Goal: Task Accomplishment & Management: Manage account settings

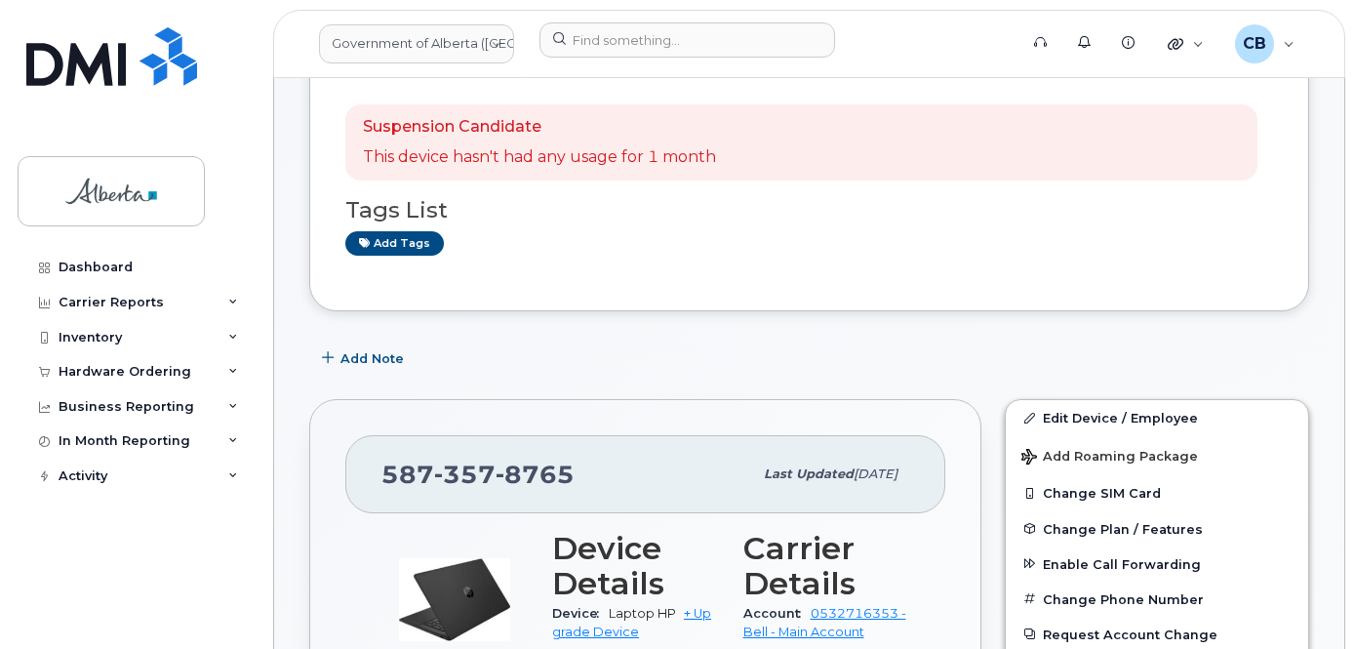
scroll to position [20, 0]
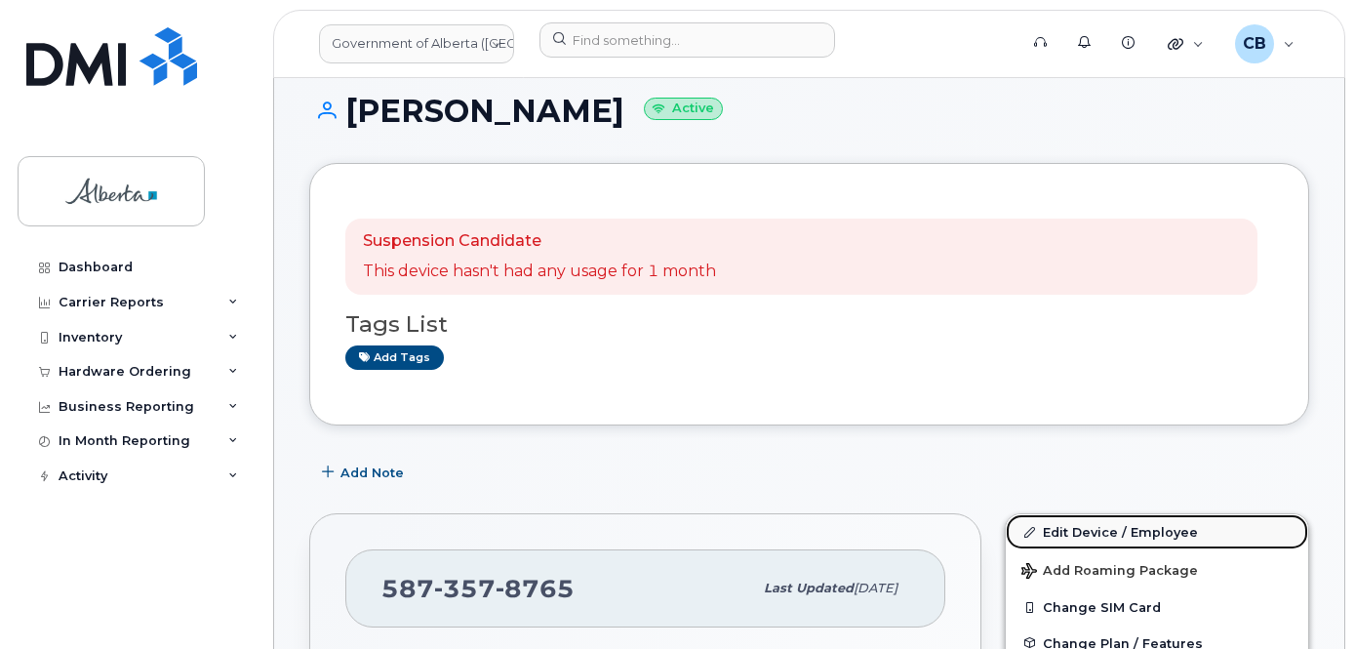
click at [1106, 534] on link "Edit Device / Employee" at bounding box center [1157, 531] width 302 height 35
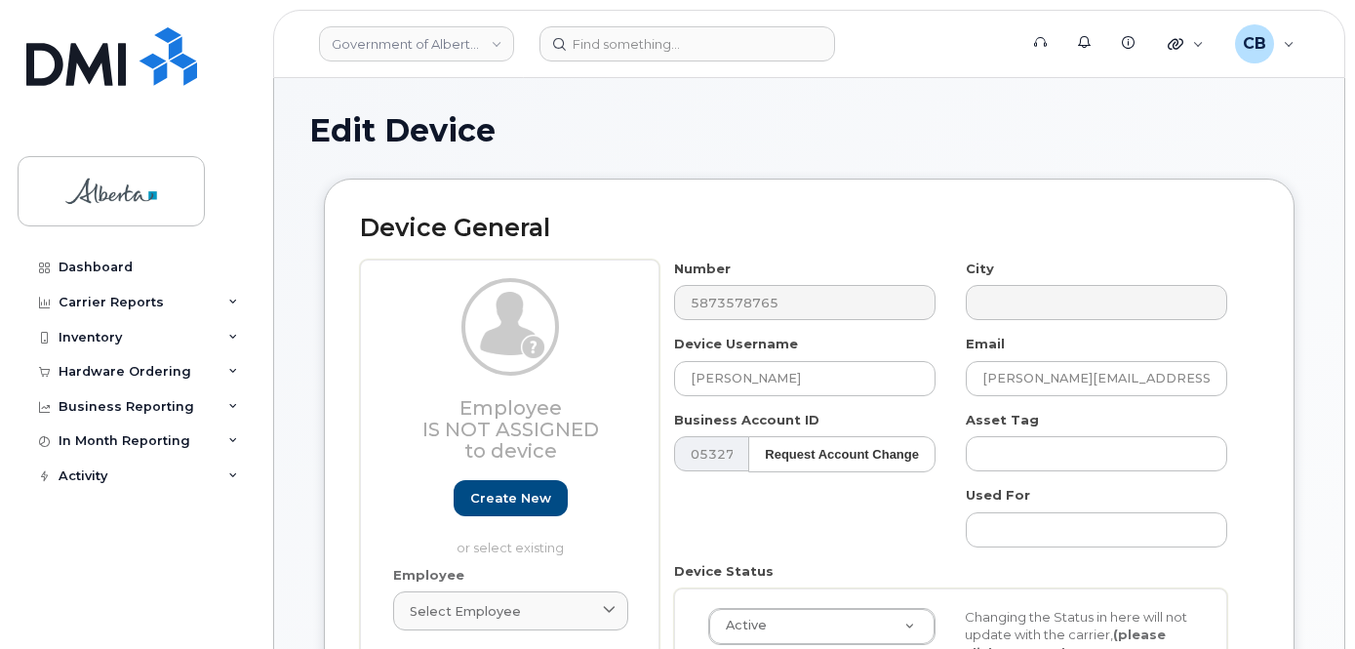
select select "4749737"
drag, startPoint x: 786, startPoint y: 380, endPoint x: 665, endPoint y: 379, distance: 121.0
click at [665, 377] on div "Device Username Laurie Maillet" at bounding box center [806, 365] width 292 height 61
paste input "Repurpose [GEOGRAPHIC_DATA]"
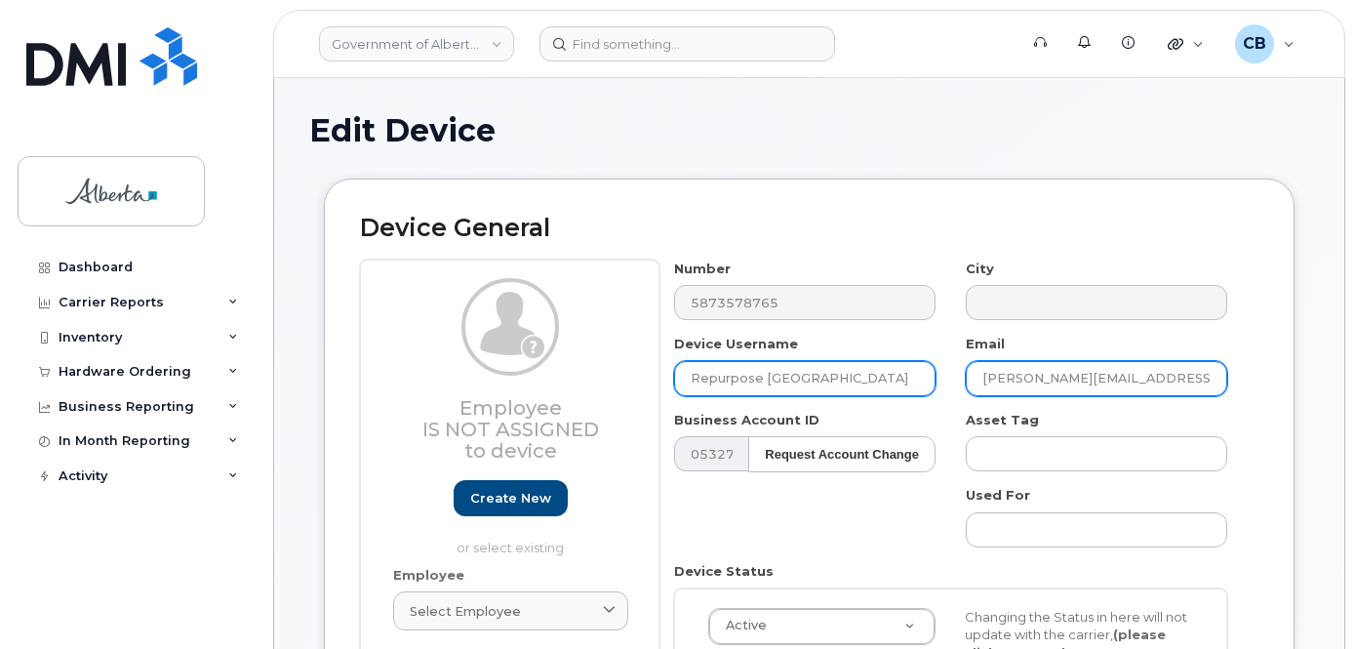
type input "Repurpose [GEOGRAPHIC_DATA]"
drag, startPoint x: 1137, startPoint y: 375, endPoint x: 968, endPoint y: 368, distance: 168.9
click at [963, 372] on div "Email laurie.maillet@gov.ab.ca" at bounding box center [1097, 365] width 292 height 61
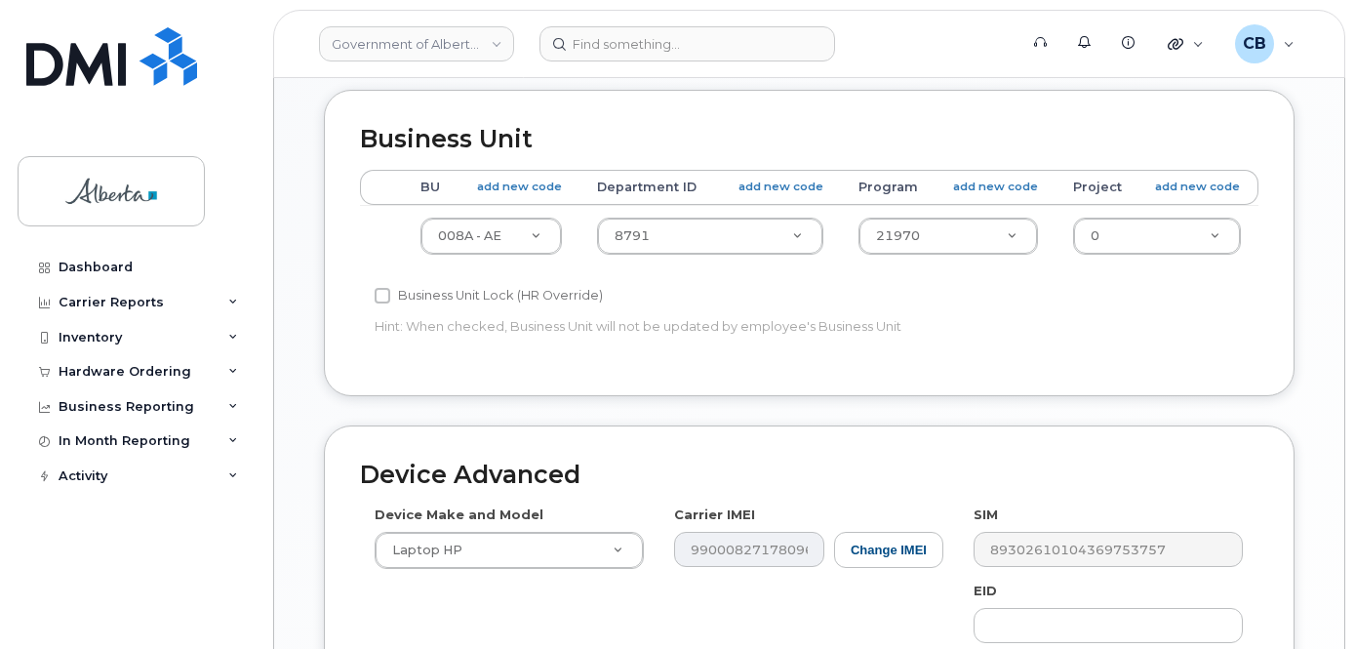
scroll to position [783, 0]
click at [1336, 509] on div "Edit Device Device General Employee Is not assigned to device Create new or sel…" at bounding box center [809, 119] width 1070 height 1647
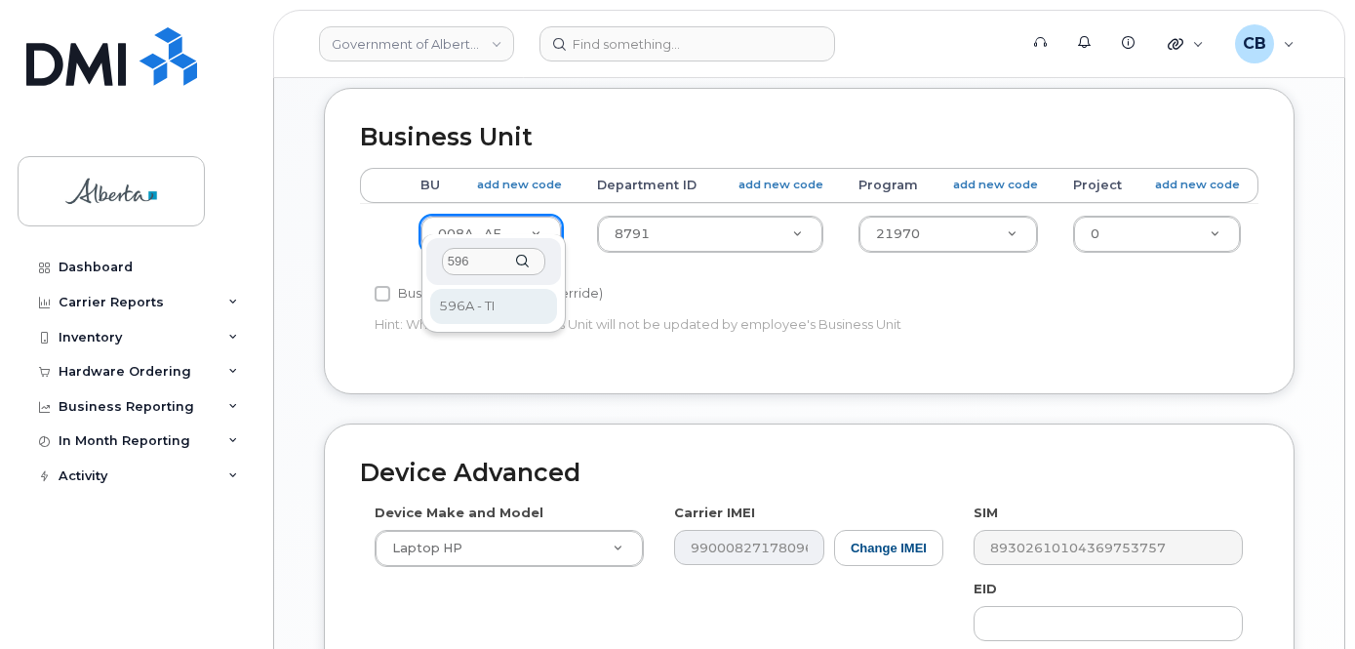
type input "596"
select select "4797729"
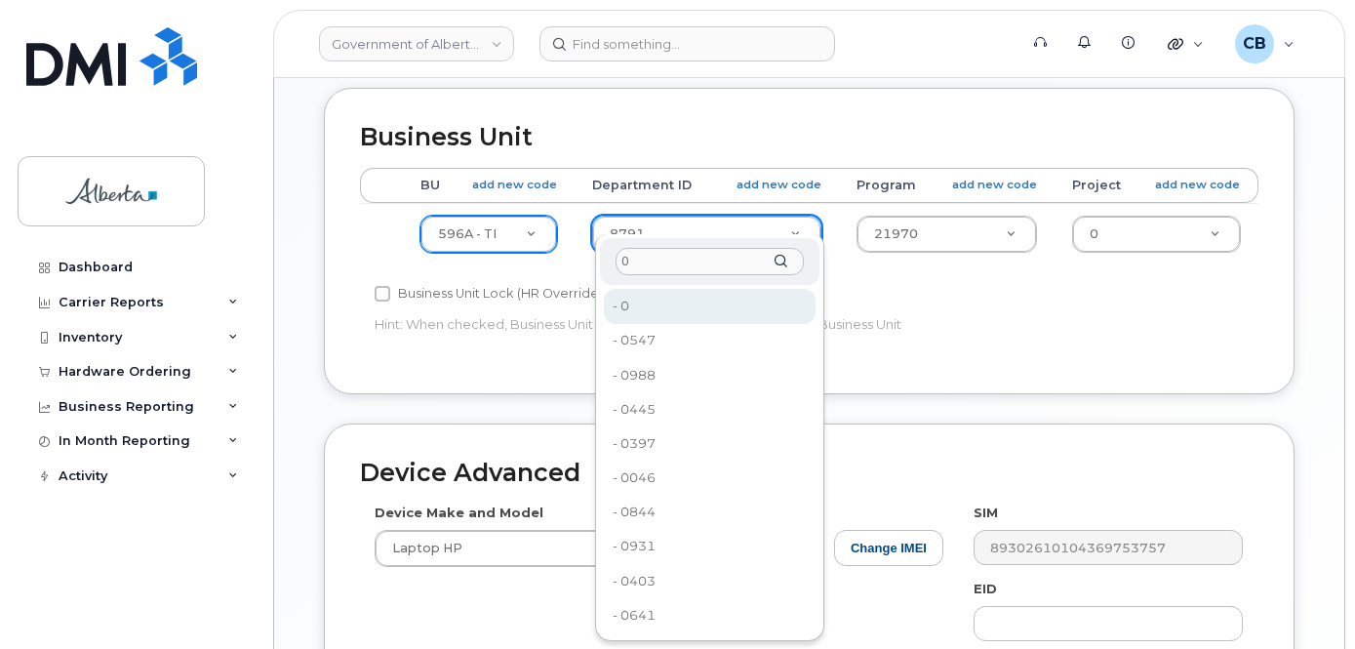
type input "0"
type input "4806341"
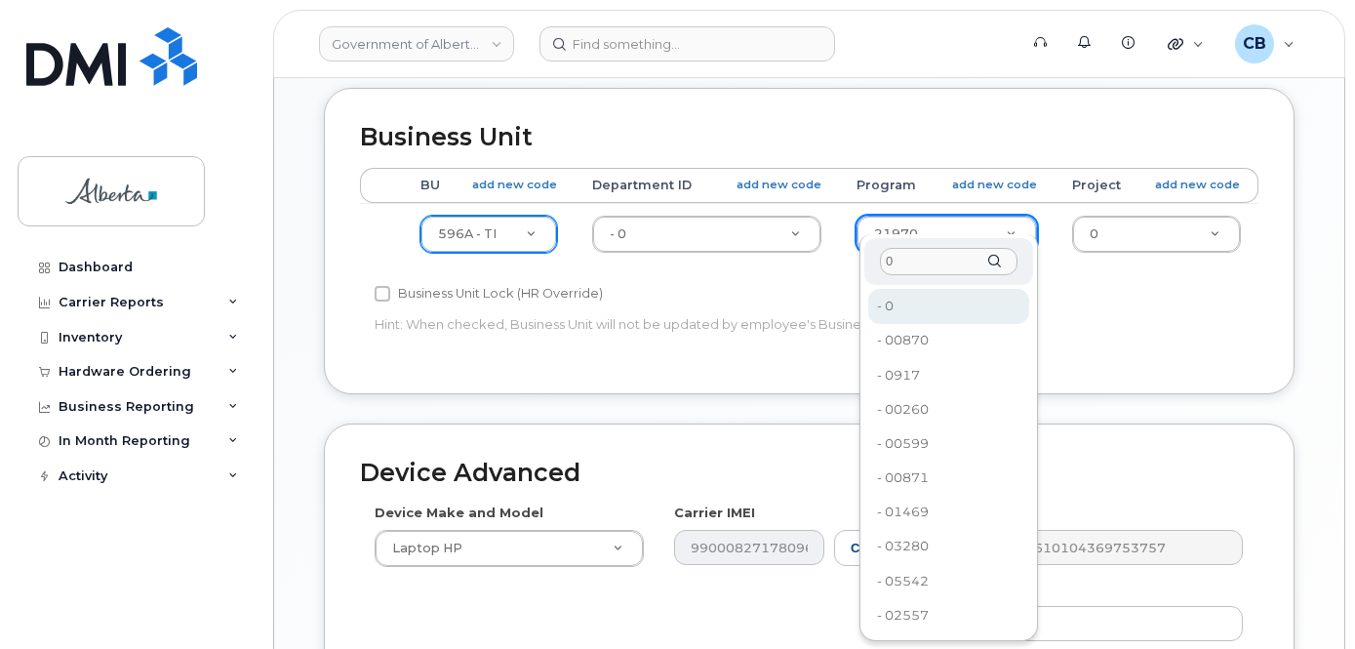
type input "0"
drag, startPoint x: 918, startPoint y: 305, endPoint x: 1070, endPoint y: 275, distance: 155.2
type input "4806366"
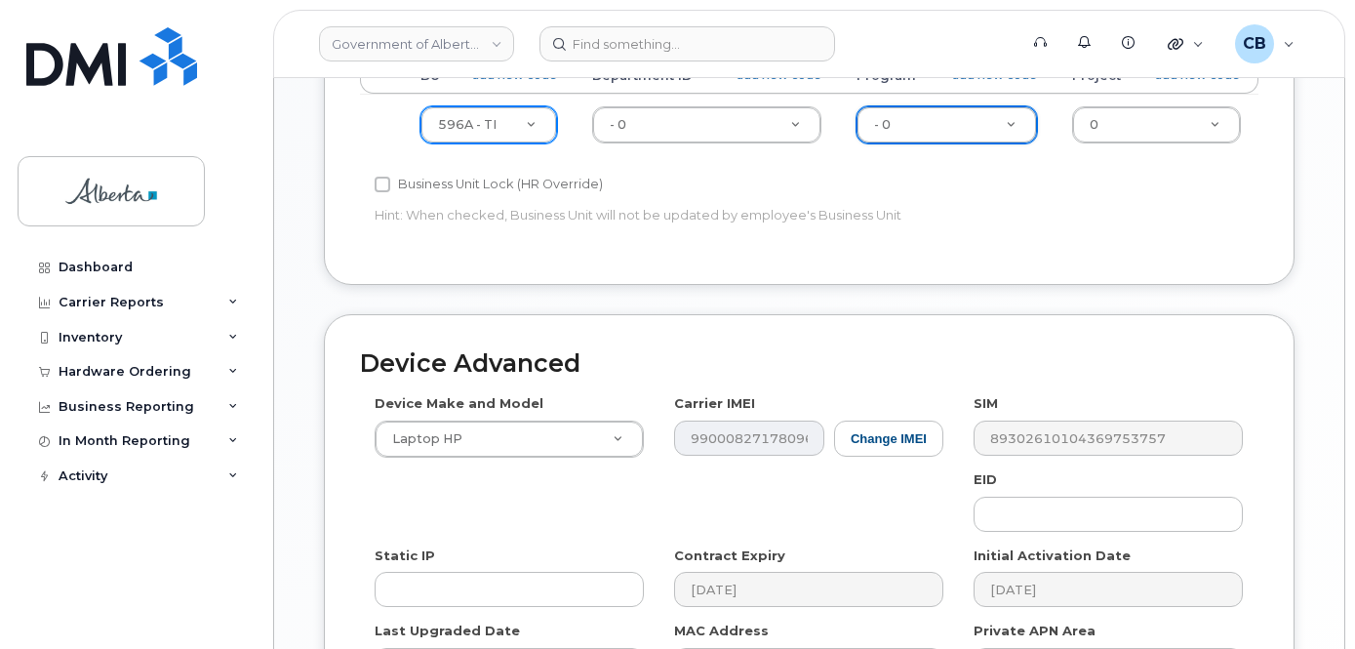
scroll to position [1075, 0]
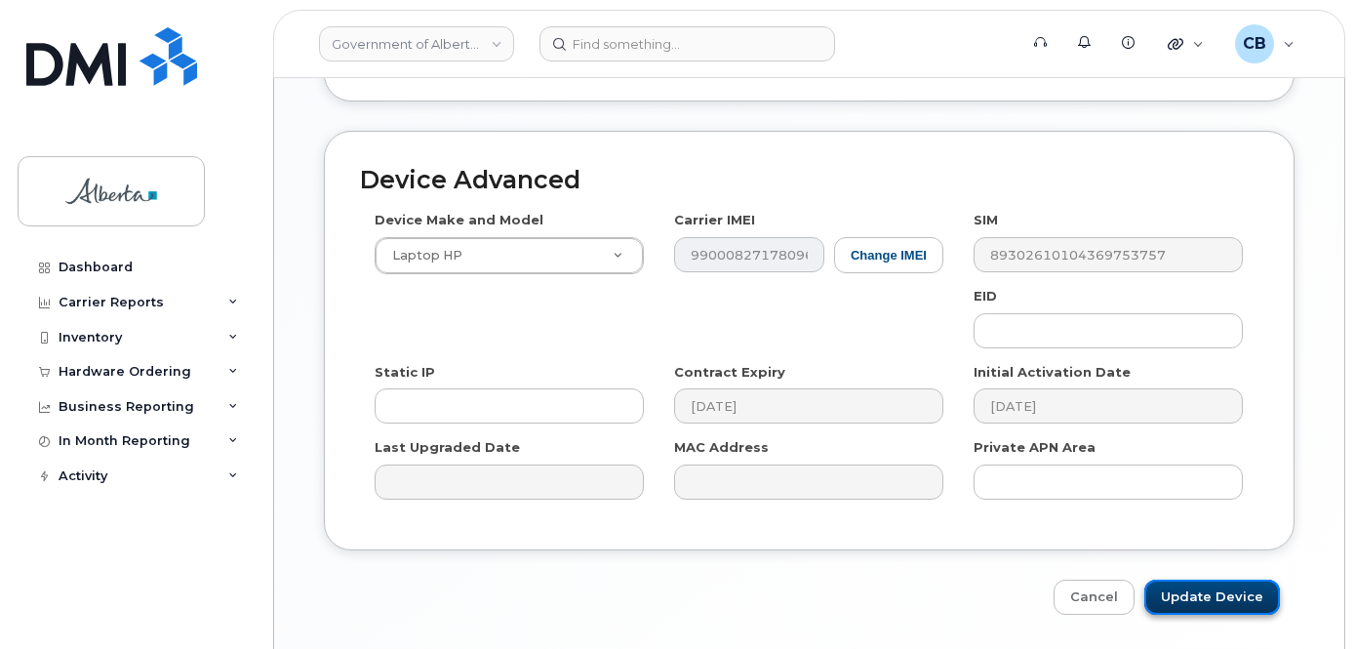
click at [1213, 580] on input "Update Device" at bounding box center [1213, 598] width 136 height 36
type input "Saving..."
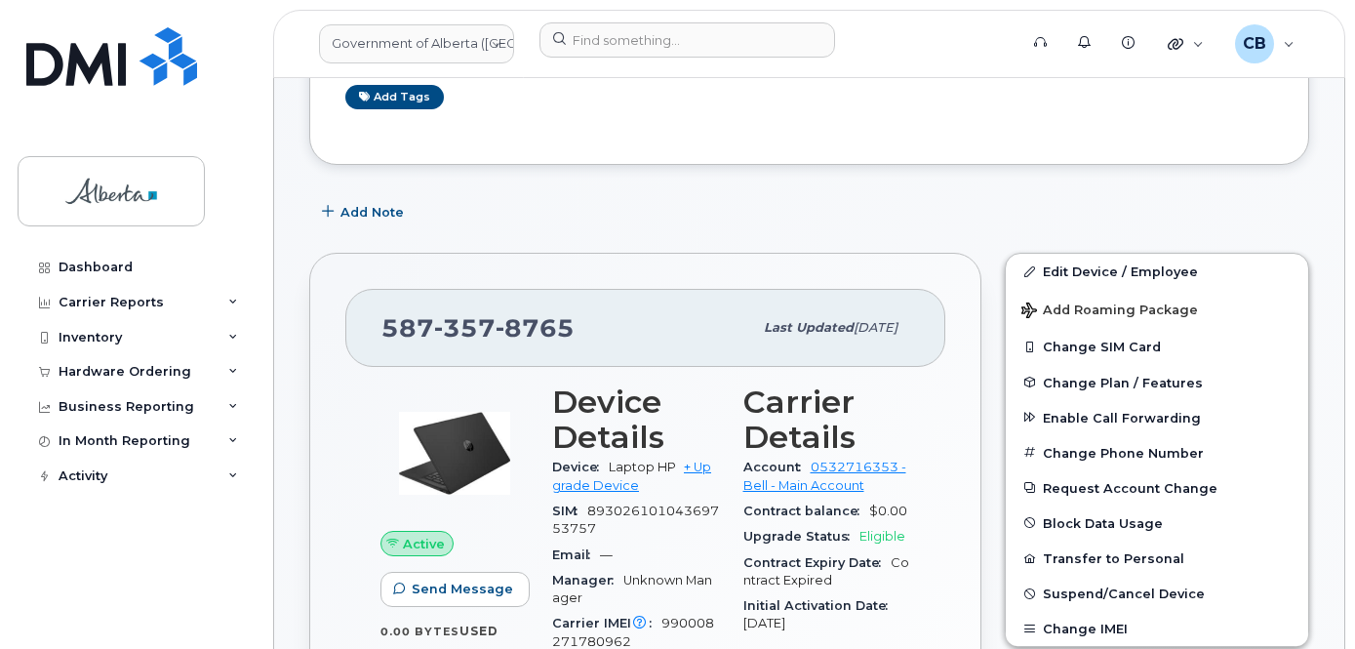
scroll to position [195, 0]
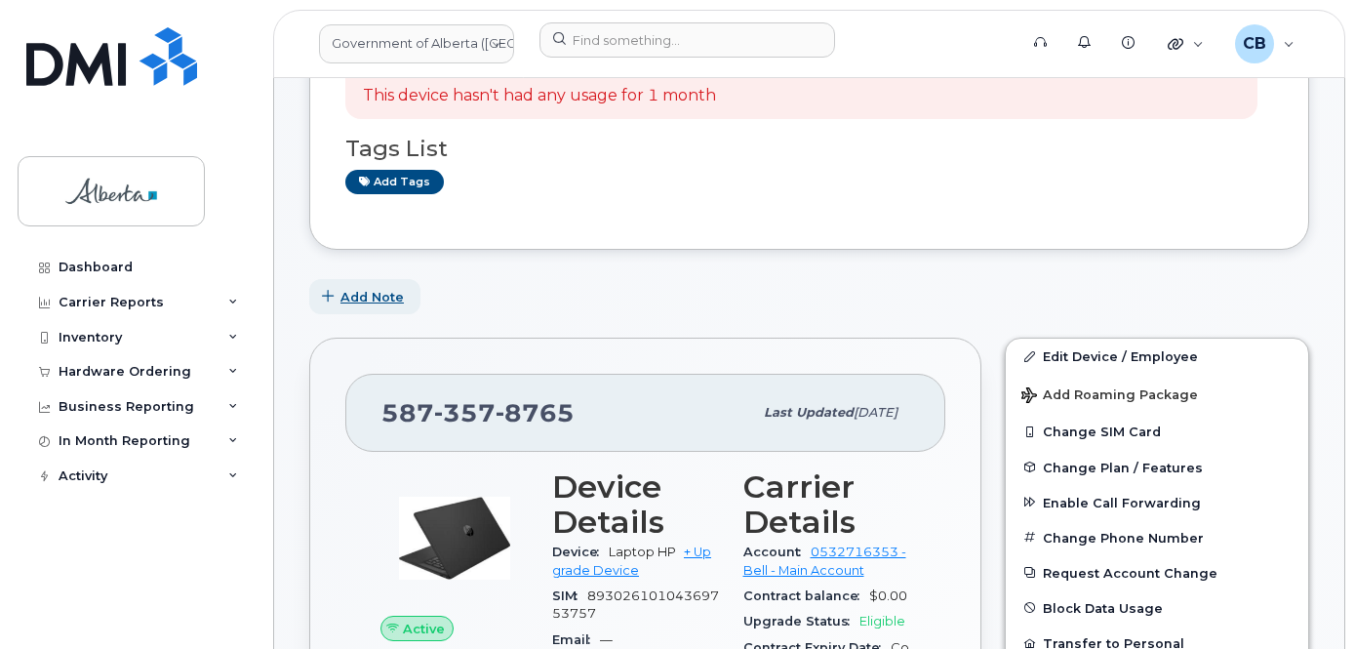
click at [373, 300] on span "Add Note" at bounding box center [372, 297] width 63 height 19
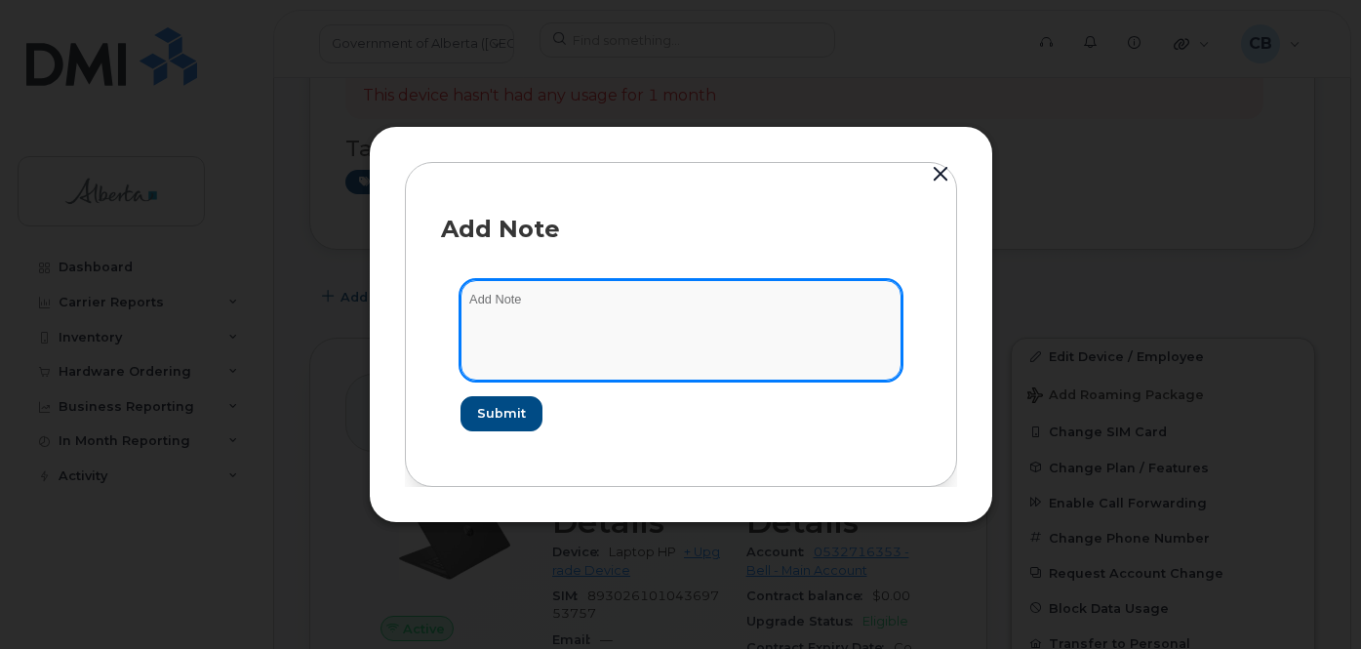
click at [489, 294] on textarea at bounding box center [681, 330] width 441 height 100
paste textarea "SCTASK0851806 5873578765 Repurpose Edmonton"
type textarea "SCTASK0851806 5873578765 Repurpose Edmonton"
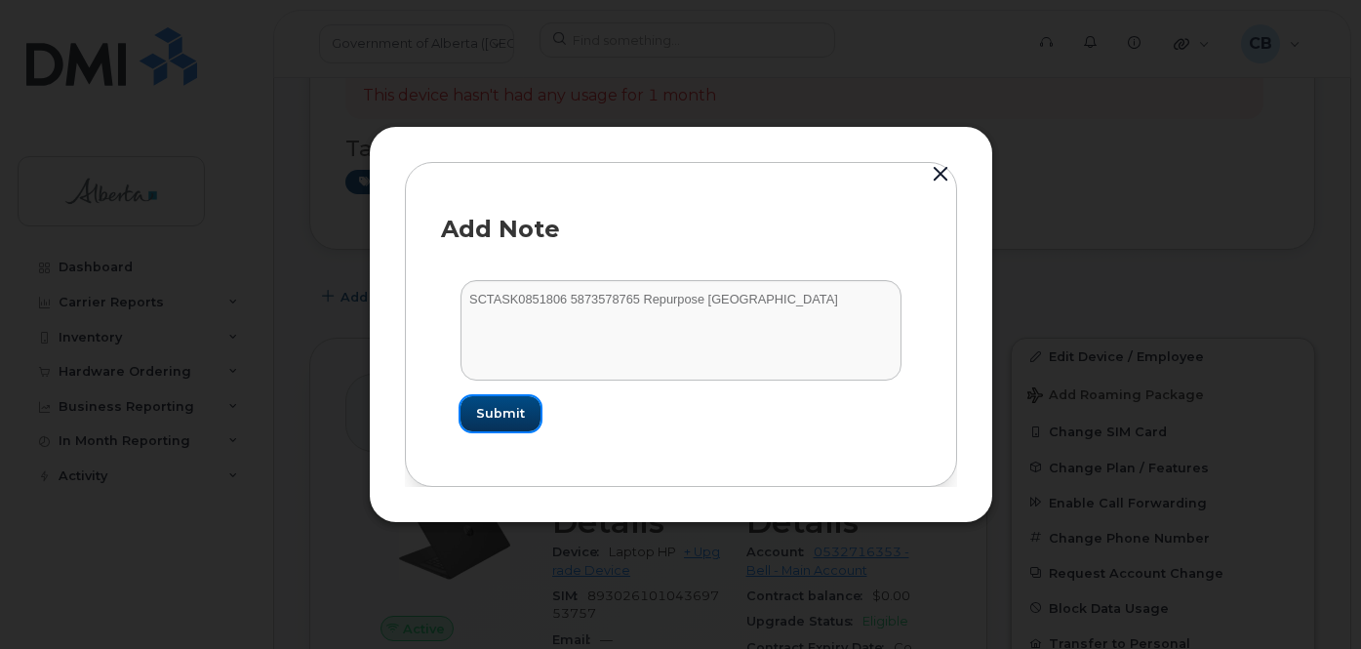
click at [489, 413] on span "Submit" at bounding box center [500, 413] width 49 height 19
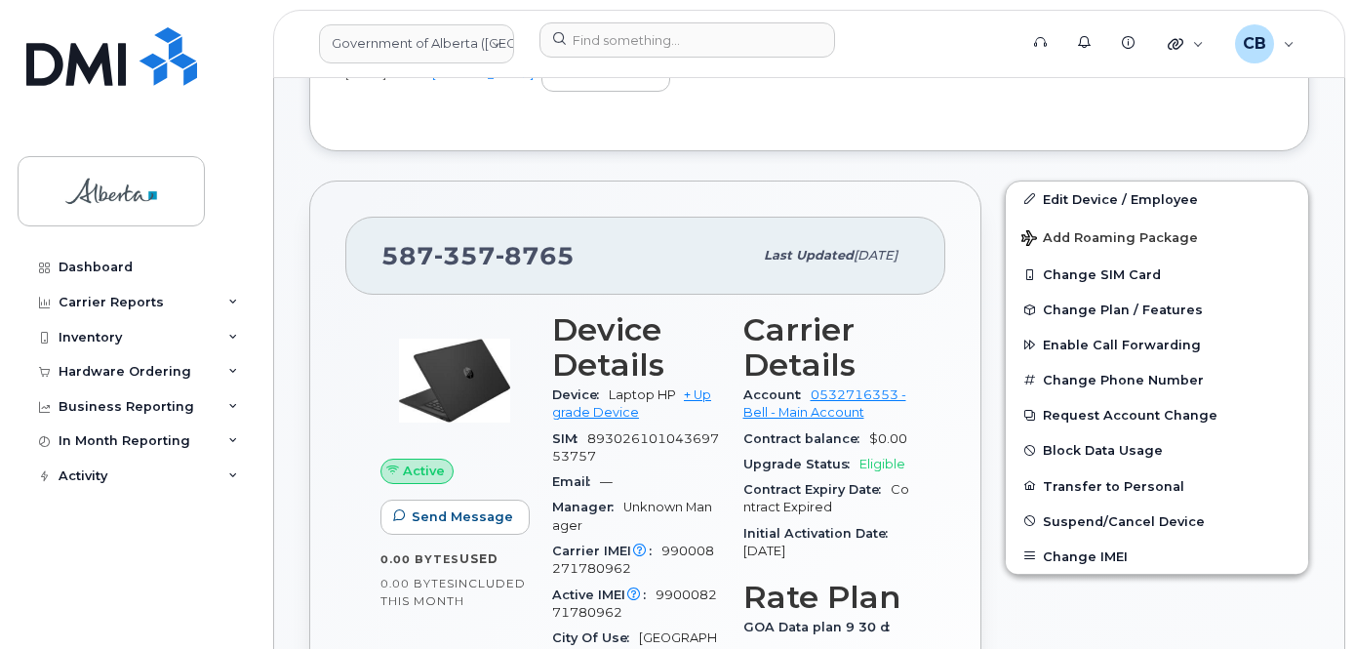
scroll to position [585, 0]
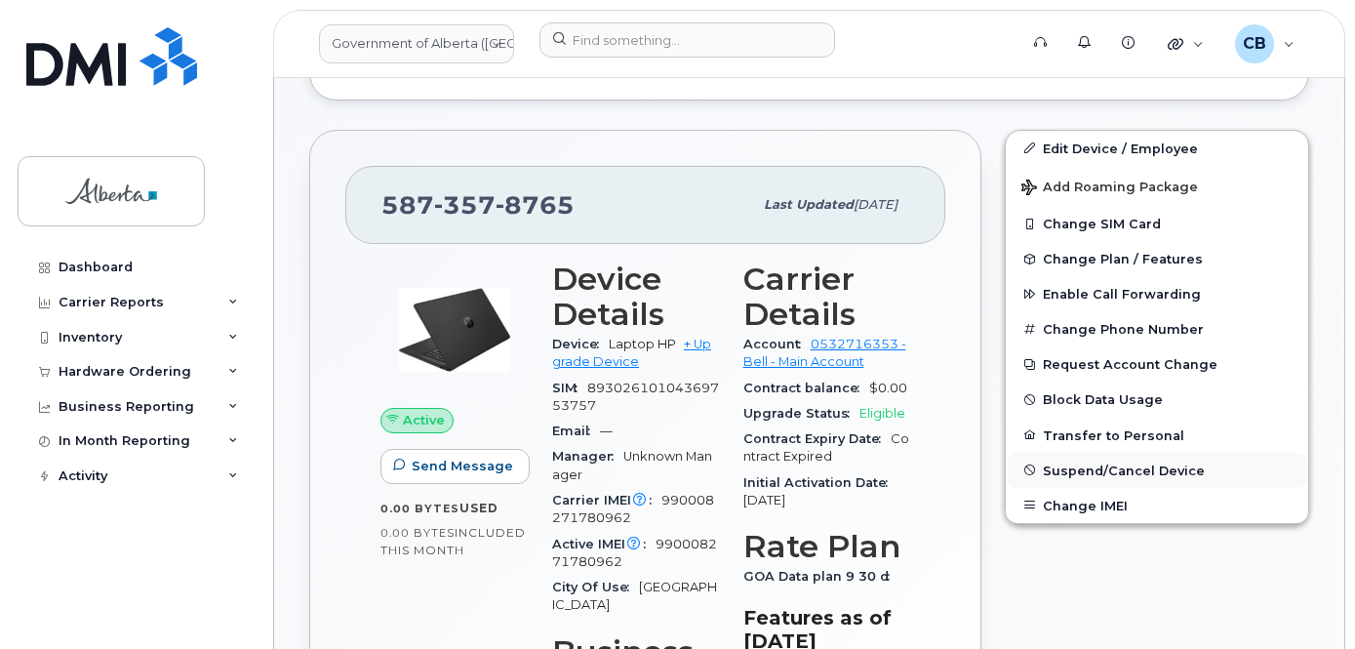
click at [1116, 473] on span "Suspend/Cancel Device" at bounding box center [1124, 470] width 162 height 15
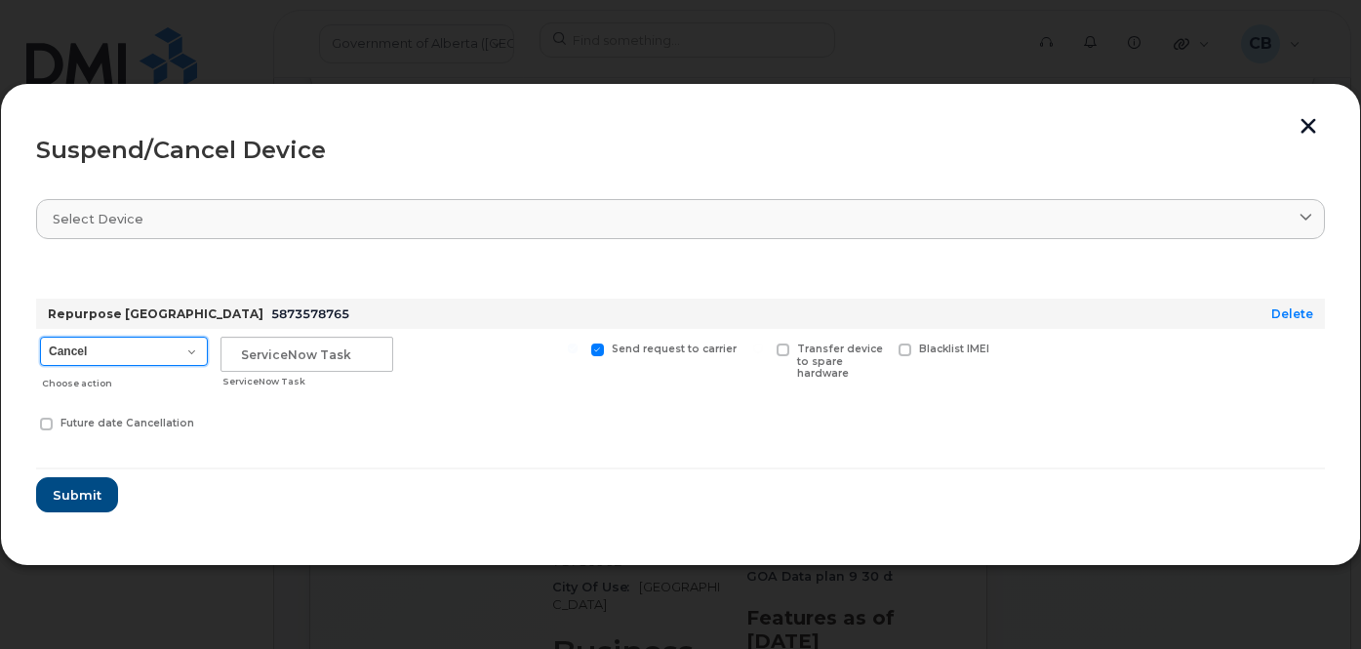
click at [186, 349] on select "Cancel Suspend - Extend Suspension Suspend - Reduced Rate Suspend - Lost Device…" at bounding box center [124, 351] width 168 height 29
select select "[object Object]"
click at [40, 337] on select "Cancel Suspend - Extend Suspension Suspend - Reduced Rate Suspend - Lost Device…" at bounding box center [124, 351] width 168 height 29
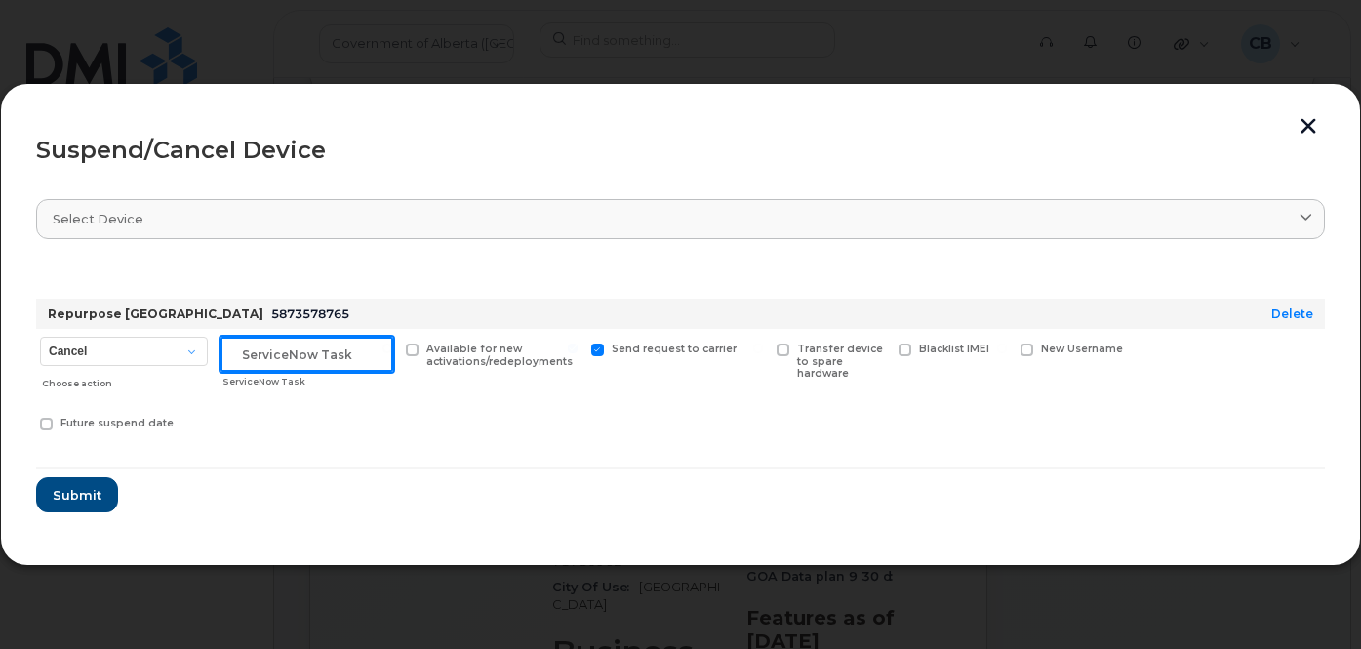
click at [258, 356] on input "text" at bounding box center [307, 354] width 173 height 35
paste input "SCTASK0851806"
type input "SCTASK0851806"
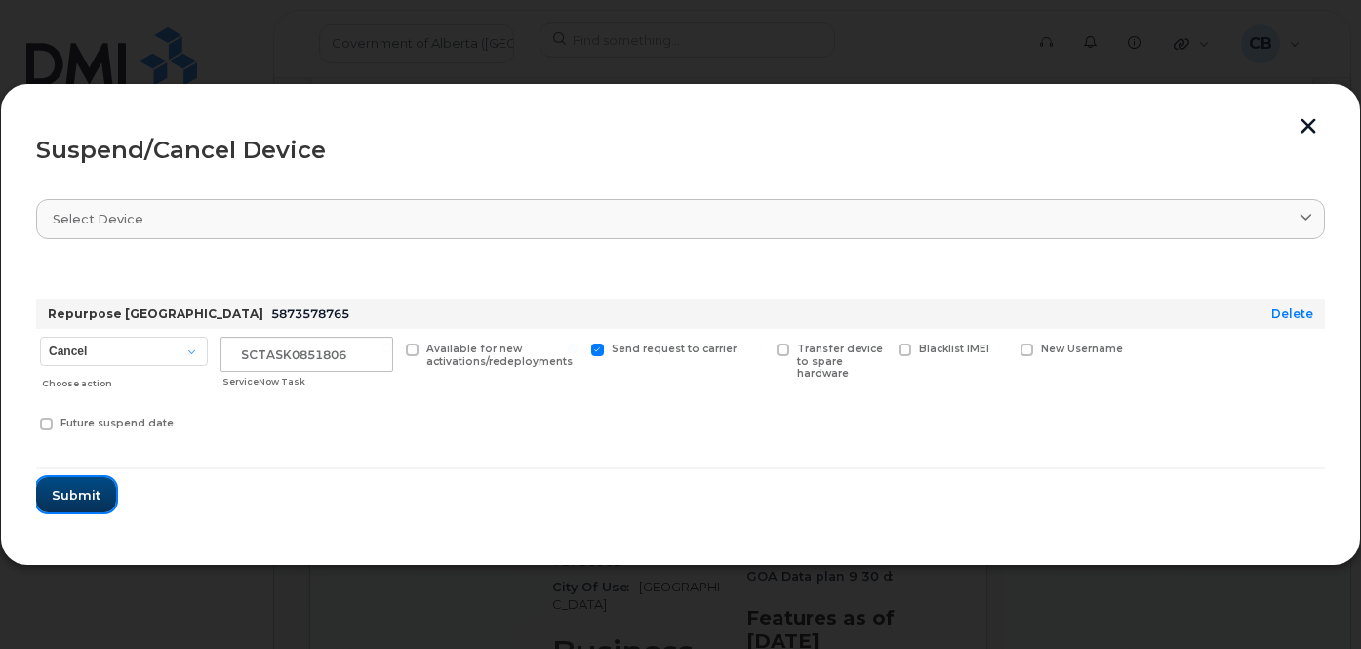
click at [71, 496] on span "Submit" at bounding box center [76, 495] width 49 height 19
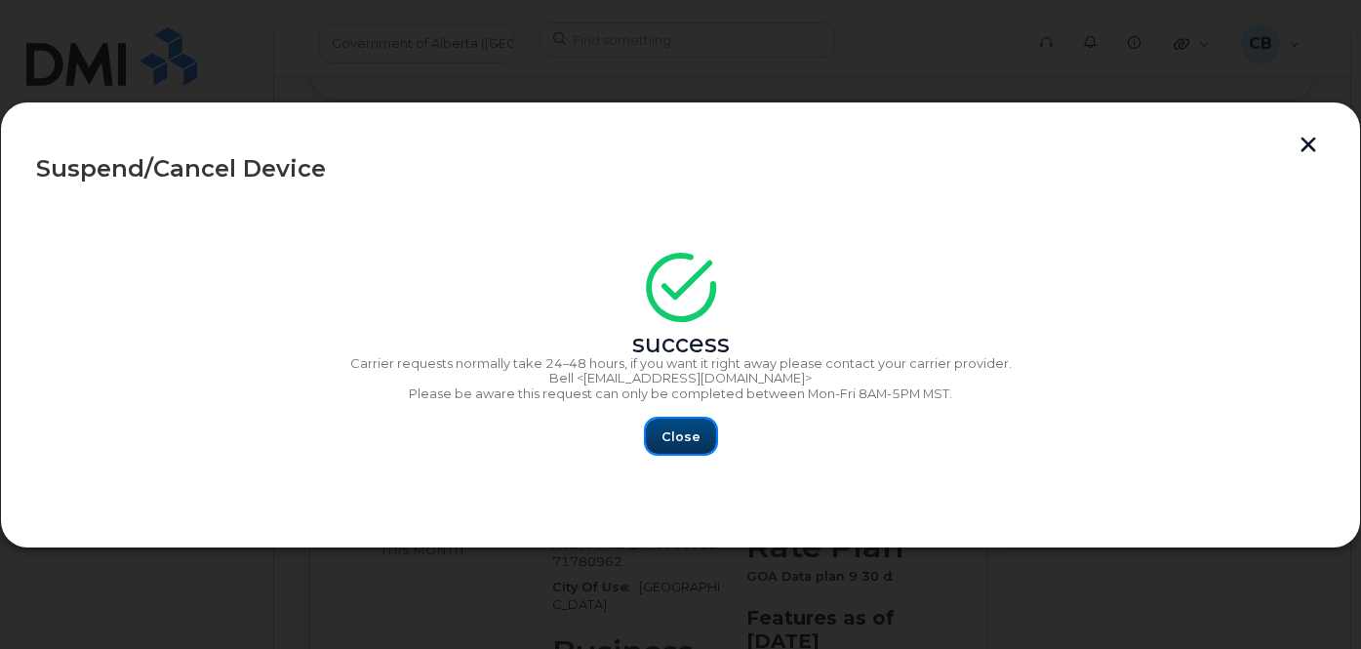
click at [676, 436] on span "Close" at bounding box center [681, 436] width 39 height 19
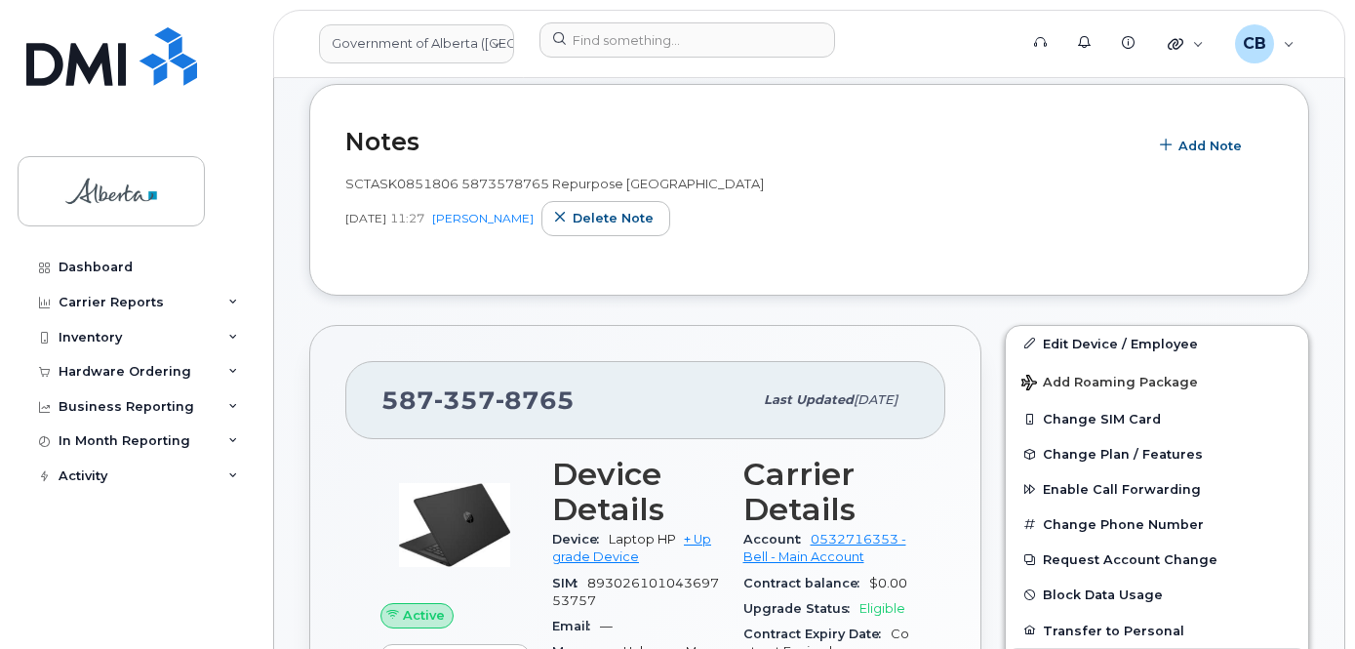
scroll to position [195, 0]
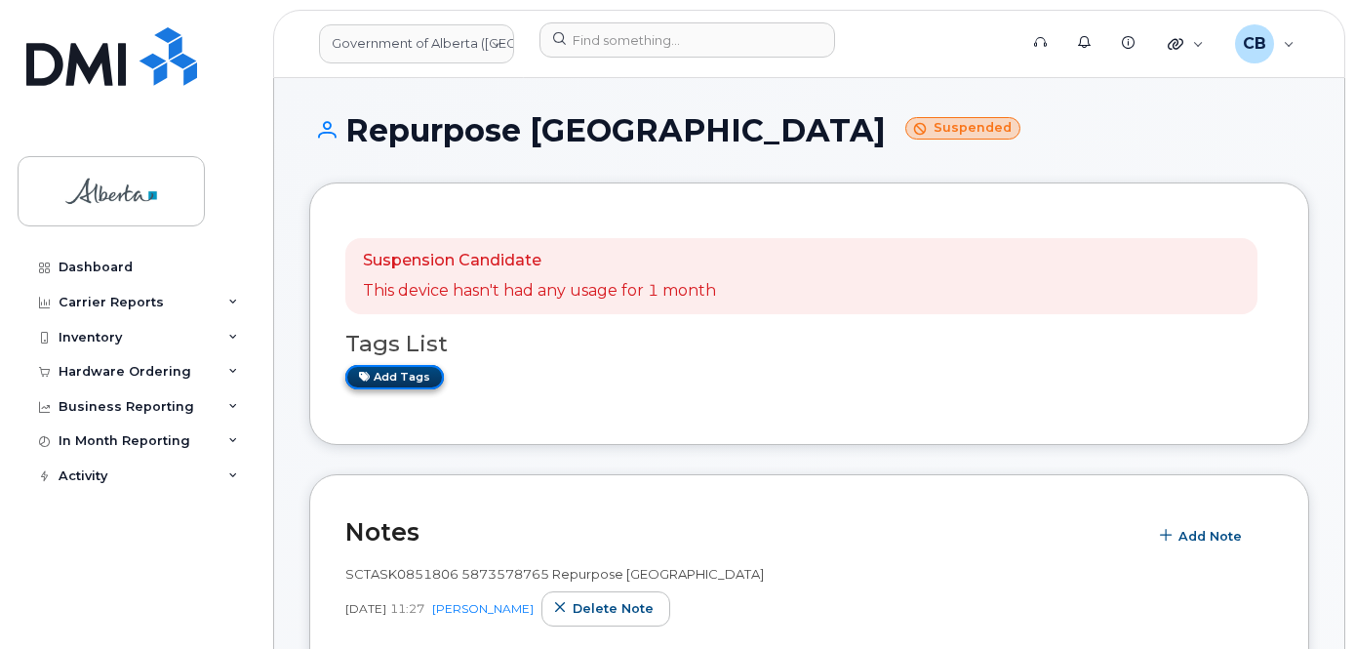
click at [383, 379] on link "Add tags" at bounding box center [394, 377] width 99 height 24
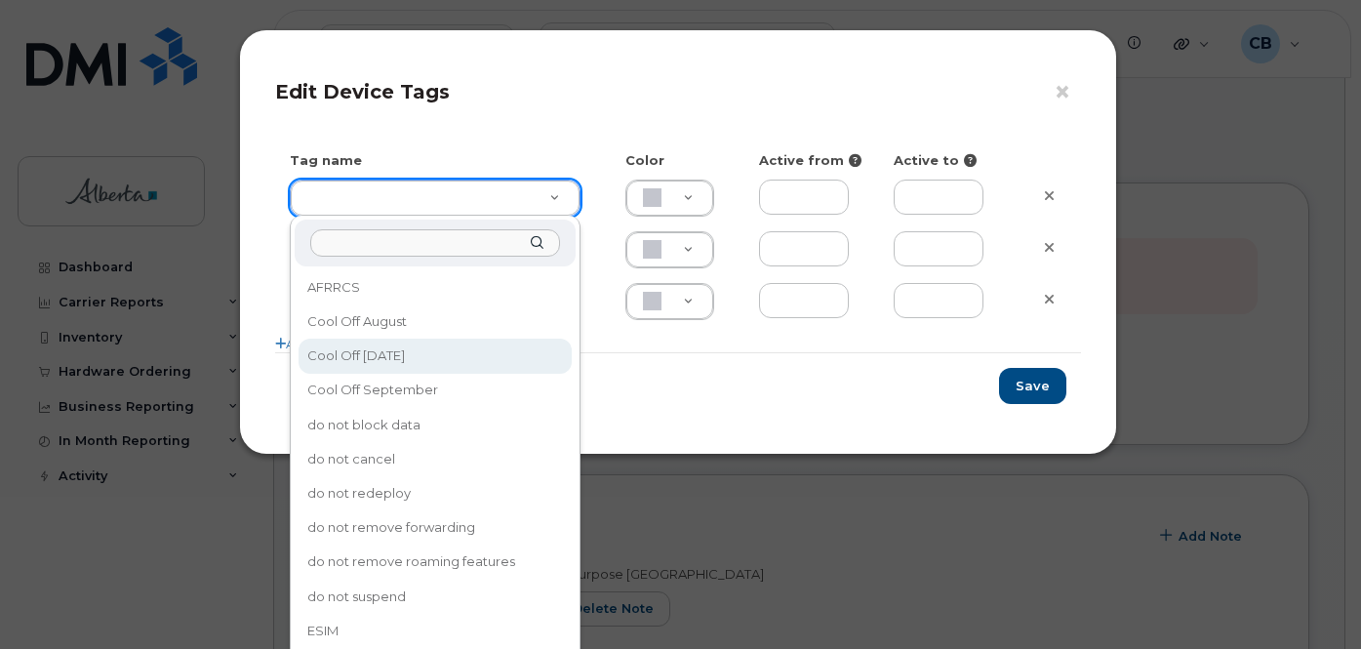
type input "Cool Off [DATE]"
type input "D6CDC1"
type input "Cool Off [DATE]"
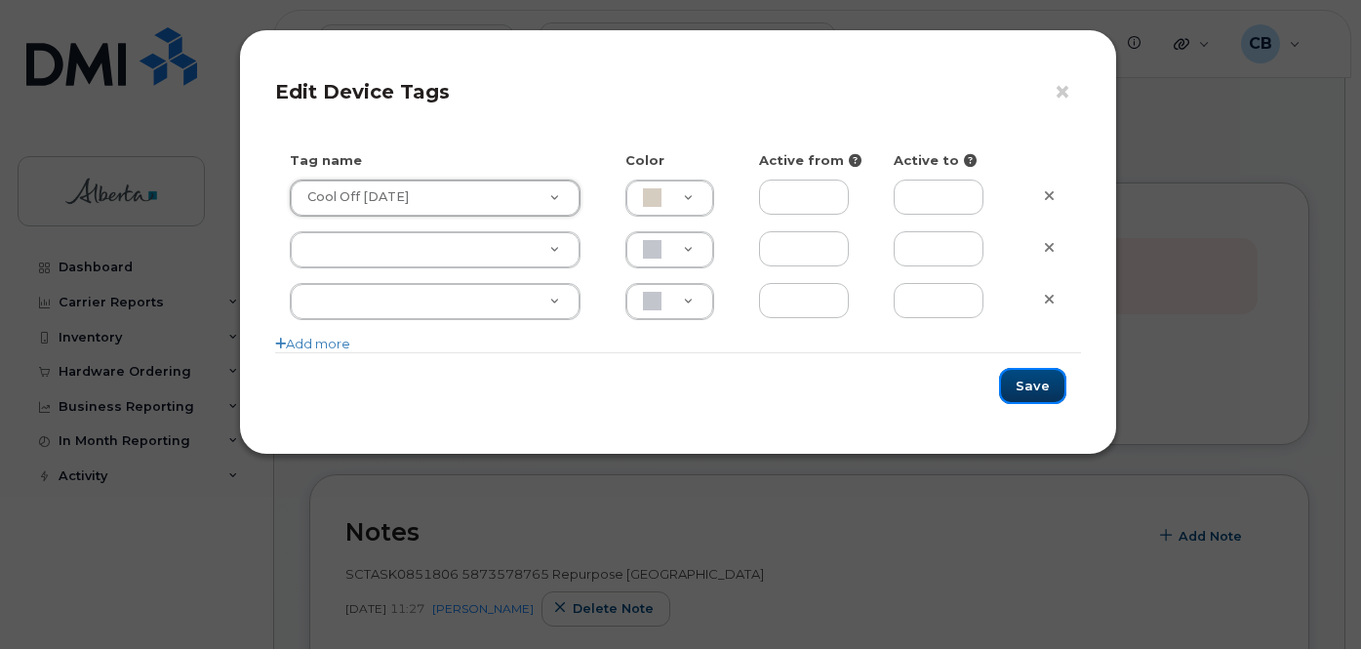
drag, startPoint x: 1035, startPoint y: 383, endPoint x: 1032, endPoint y: 433, distance: 49.8
click at [1035, 384] on button "Save" at bounding box center [1032, 386] width 67 height 36
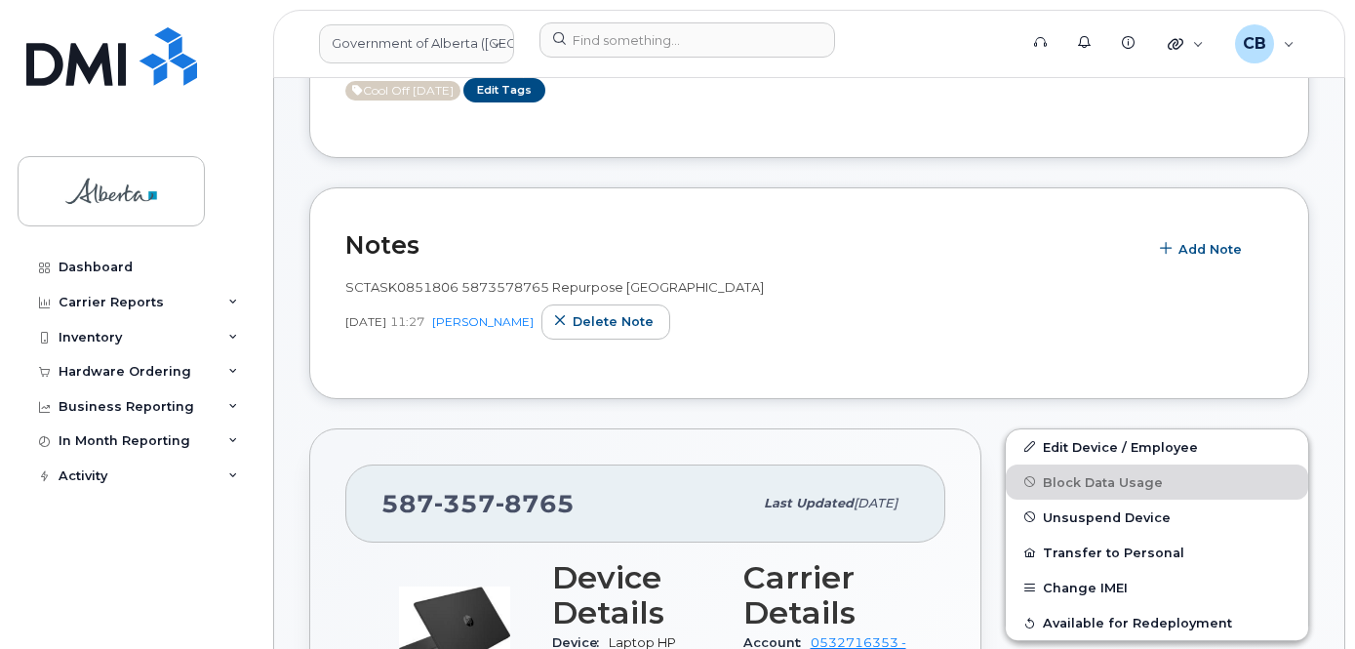
scroll to position [293, 0]
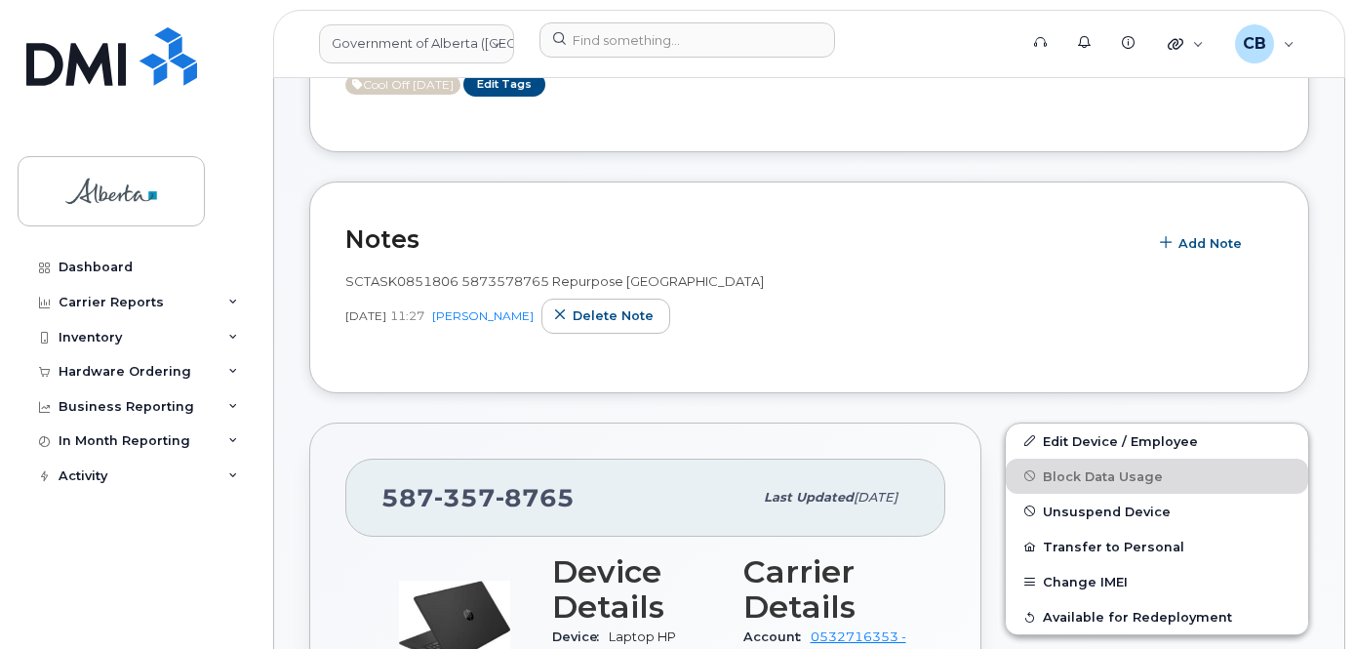
click at [372, 284] on span "SCTASK0851806 5873578765 Repurpose [GEOGRAPHIC_DATA]" at bounding box center [554, 281] width 419 height 16
copy span "SCTASK0851806"
